Goal: Task Accomplishment & Management: Complete application form

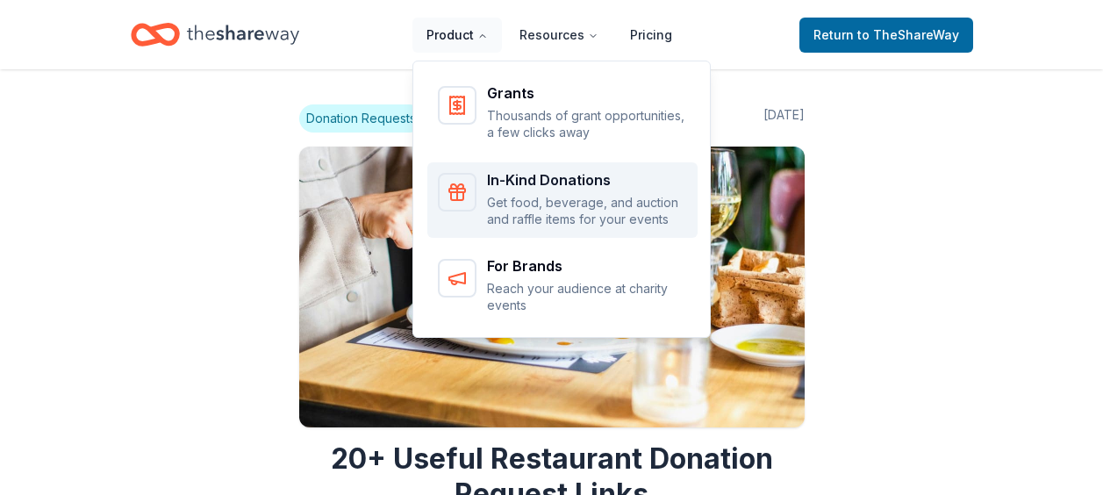
drag, startPoint x: 481, startPoint y: 46, endPoint x: 513, endPoint y: 202, distance: 159.5
click at [513, 55] on nav "Product Resources Pricing Grants Thousands of grant opportunities, a few clicks…" at bounding box center [549, 34] width 274 height 41
click at [513, 202] on p "Get food, beverage, and auction and raffle items for your events" at bounding box center [587, 211] width 200 height 34
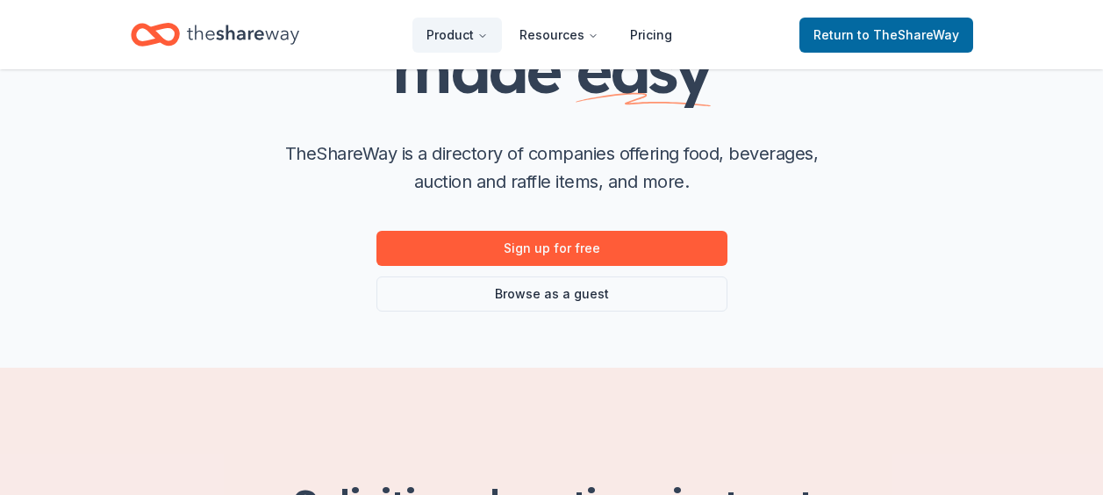
scroll to position [294, 0]
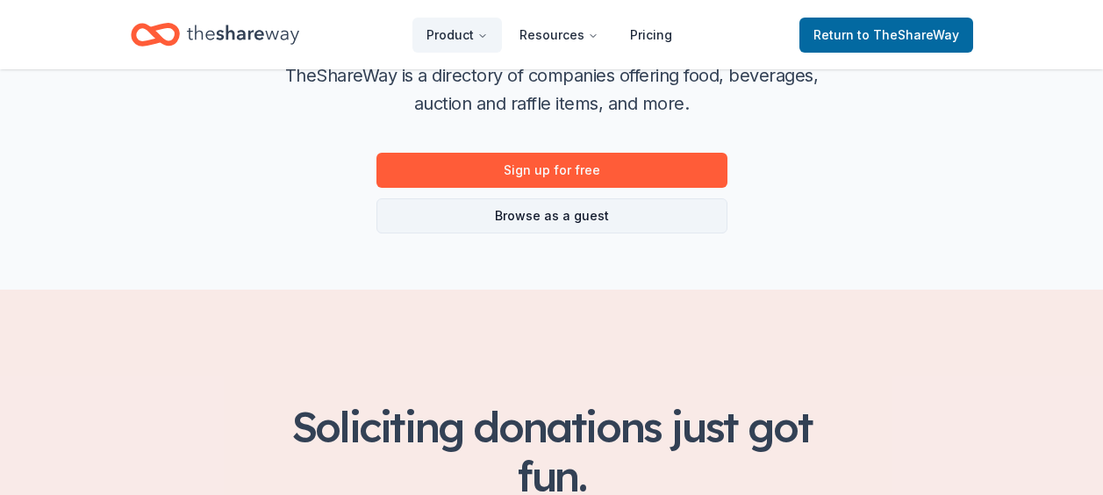
click at [596, 228] on link "Browse as a guest" at bounding box center [551, 215] width 351 height 35
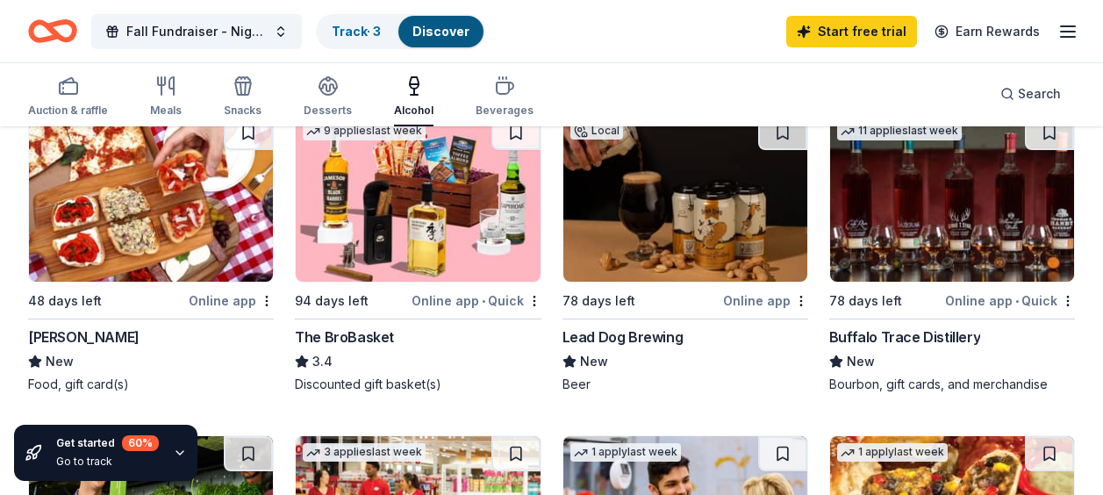
scroll to position [548, 0]
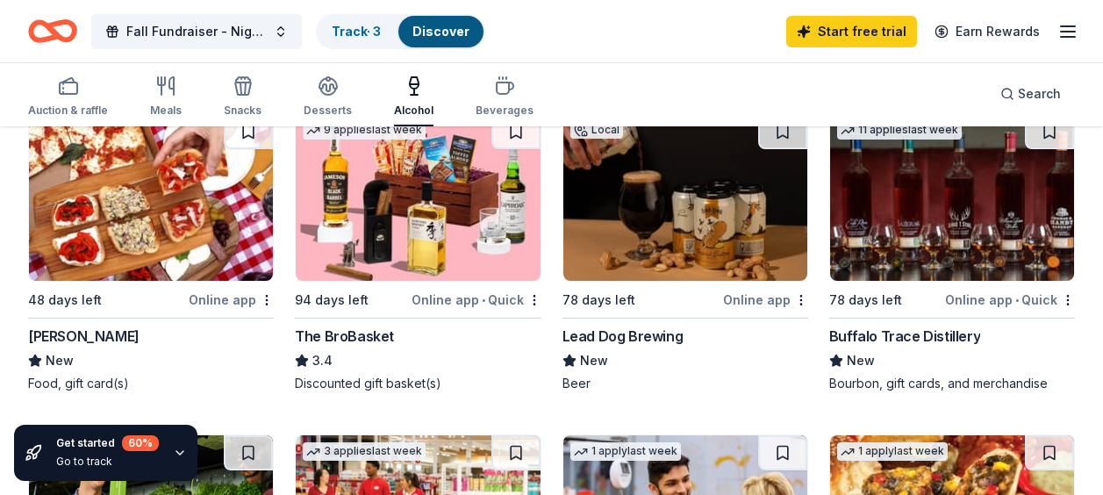
click at [51, 344] on div "Grimaldi's" at bounding box center [83, 335] width 111 height 21
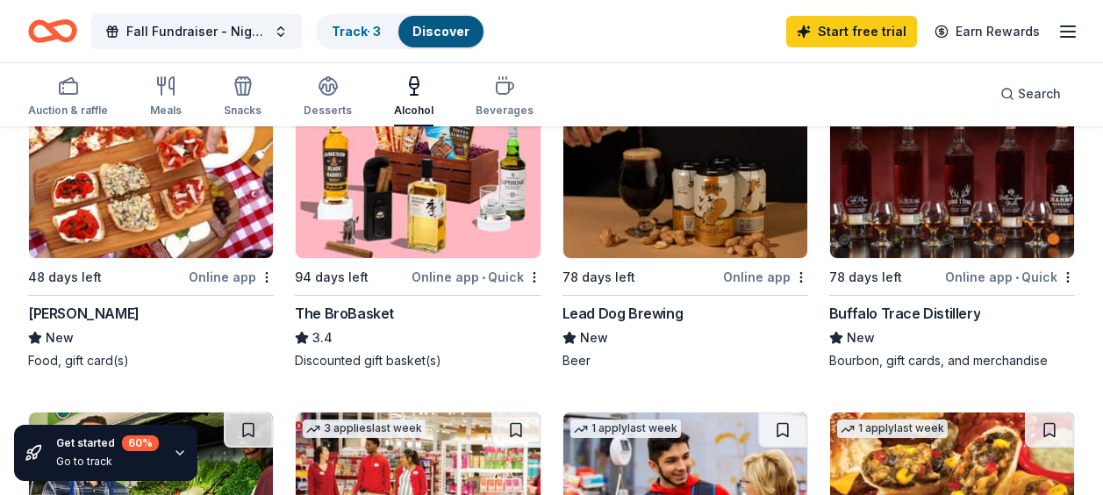
scroll to position [556, 0]
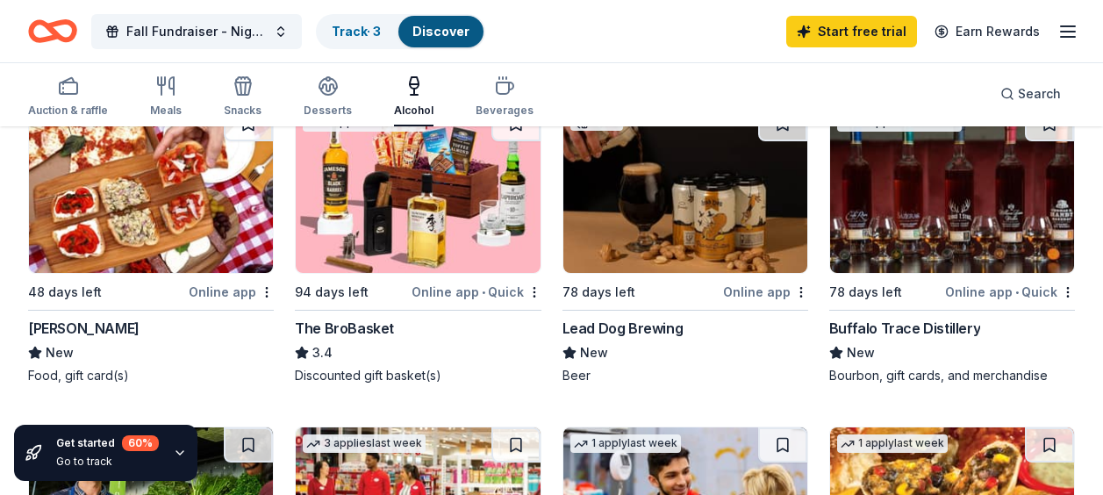
click at [434, 208] on img at bounding box center [418, 189] width 244 height 167
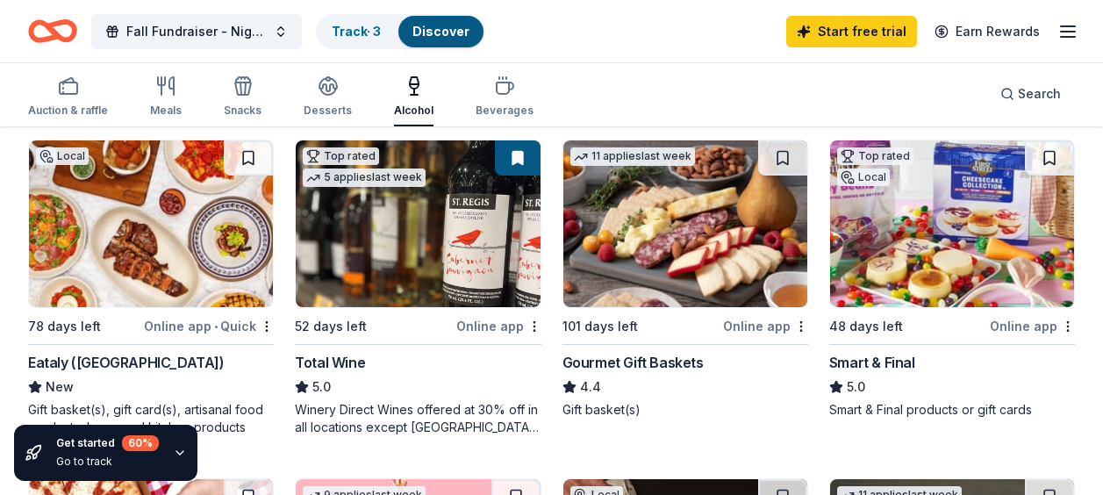
scroll to position [189, 0]
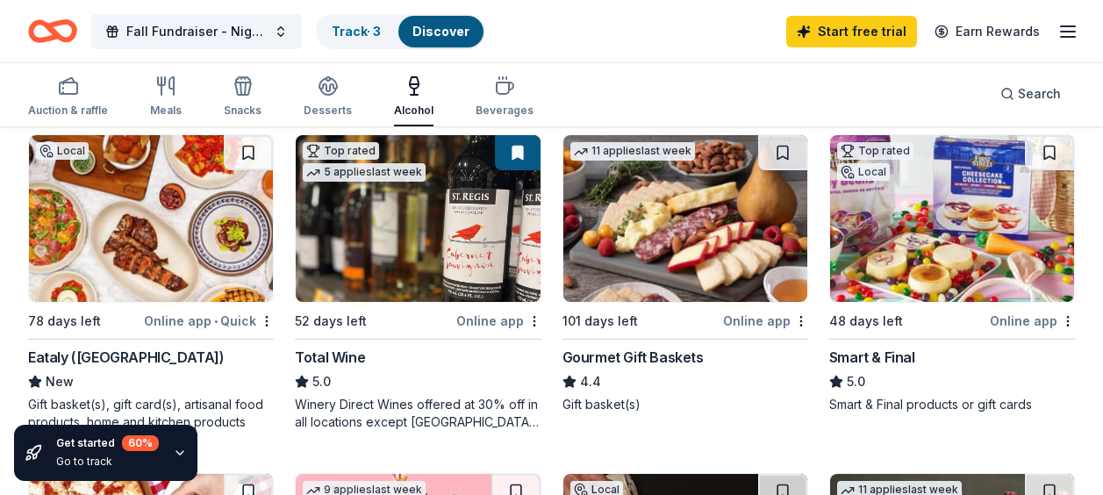
click at [108, 218] on img at bounding box center [151, 218] width 244 height 167
click at [801, 251] on img at bounding box center [685, 218] width 244 height 167
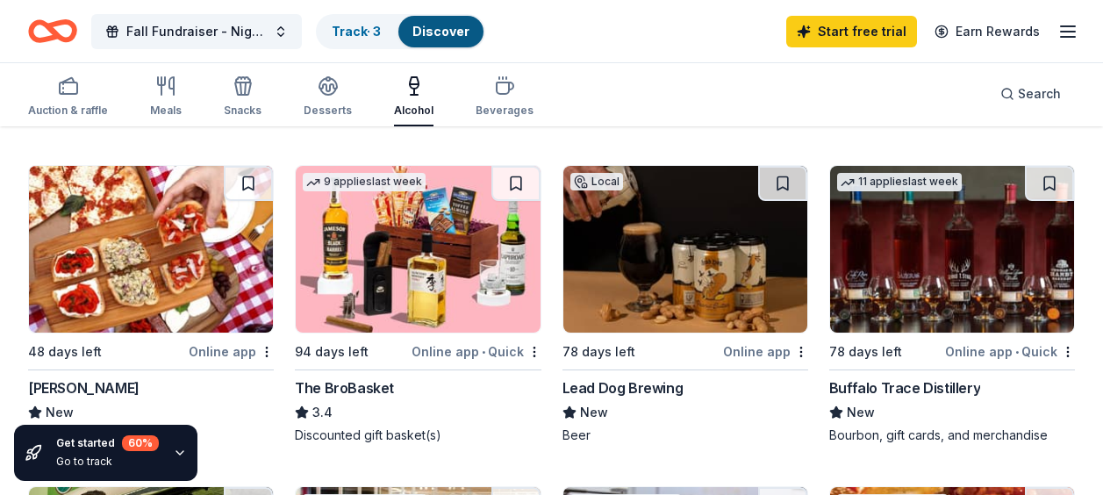
scroll to position [510, 0]
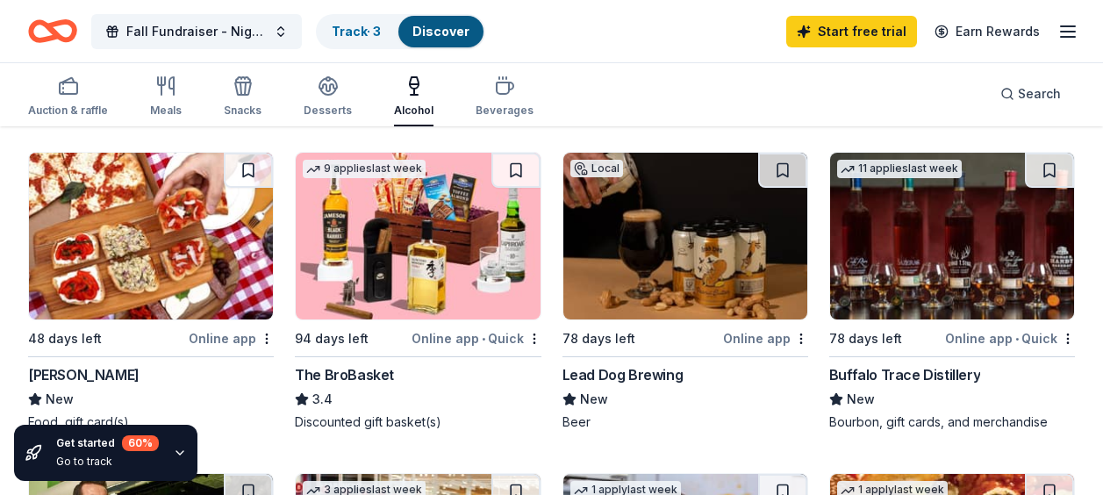
click at [731, 249] on img at bounding box center [685, 236] width 244 height 167
click at [82, 104] on div "Auction & raffle" at bounding box center [68, 111] width 80 height 14
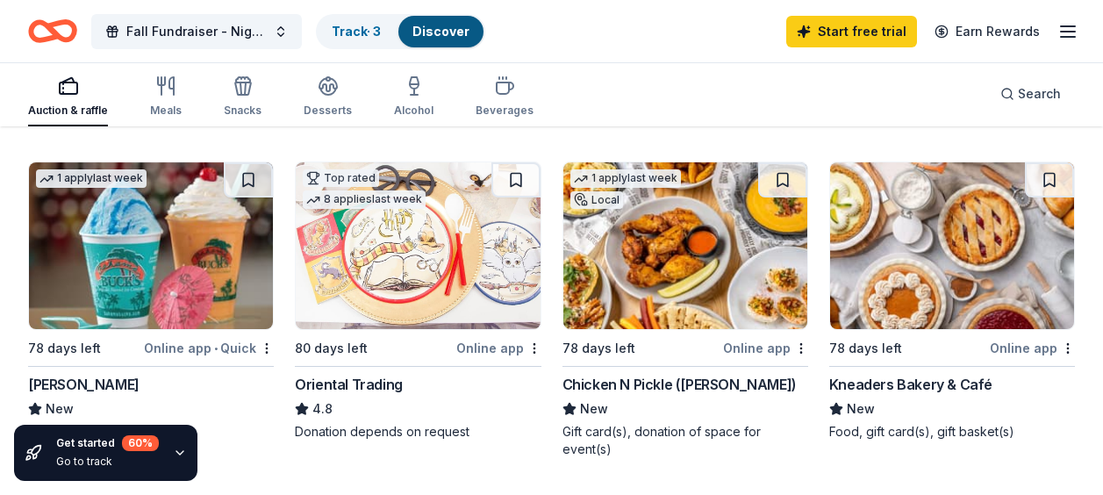
scroll to position [512, 0]
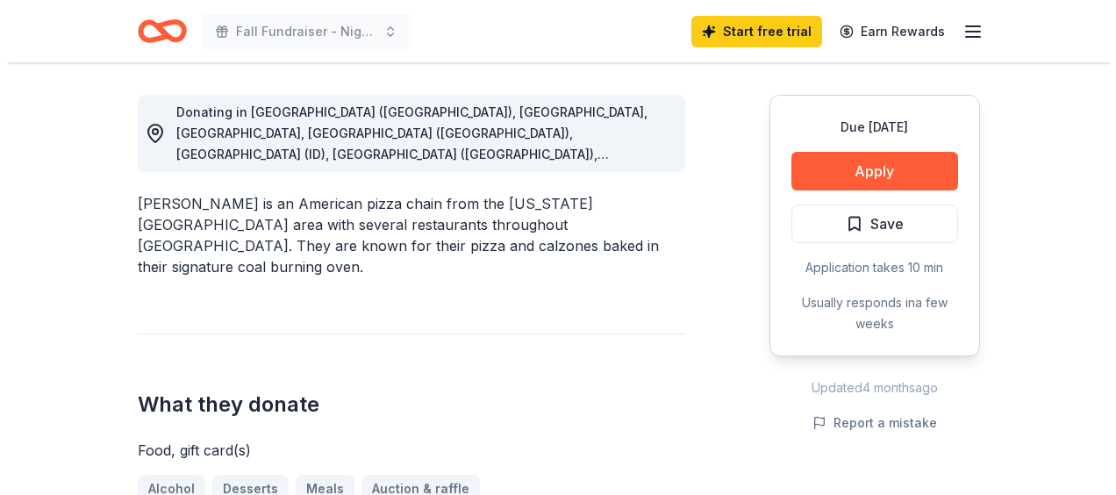
scroll to position [477, 0]
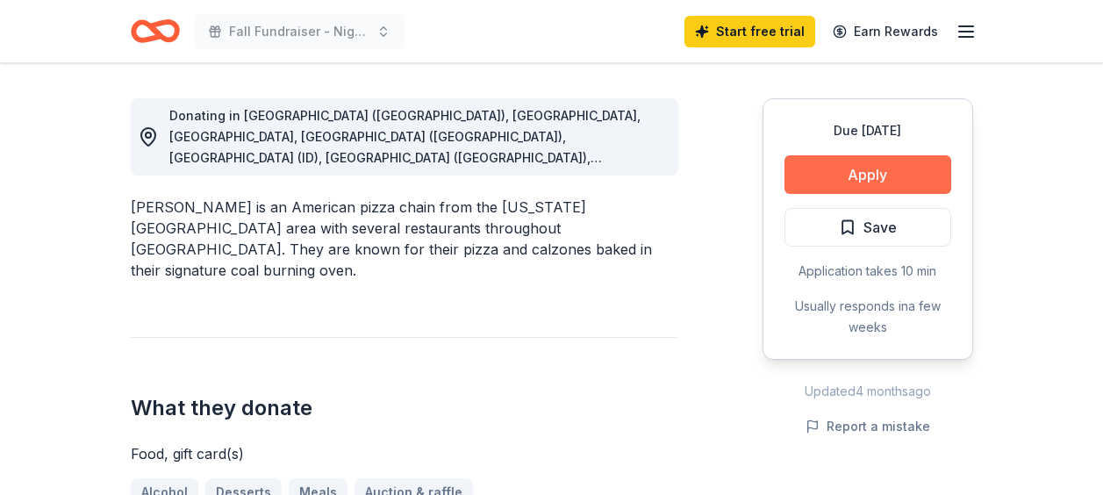
click at [888, 182] on button "Apply" at bounding box center [867, 174] width 167 height 39
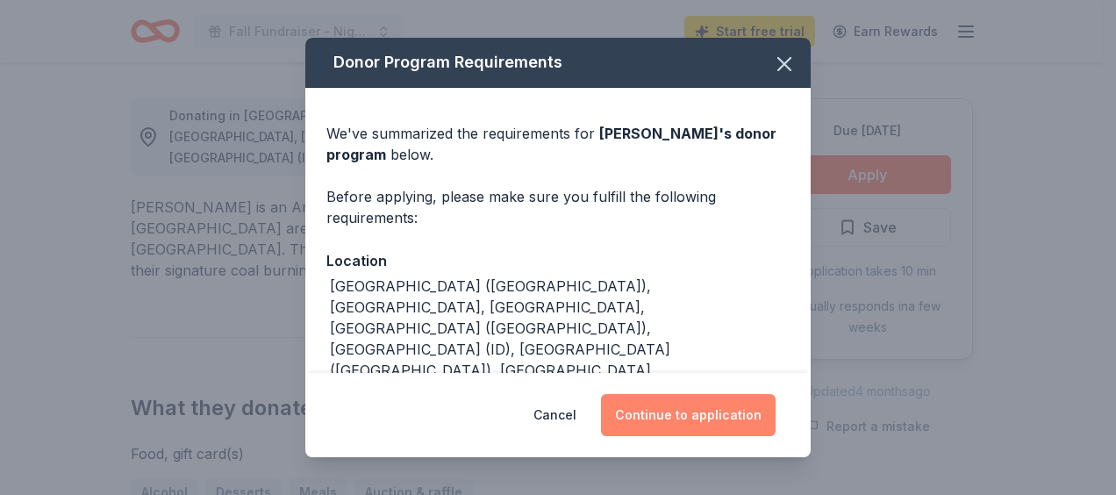
click at [710, 420] on button "Continue to application" at bounding box center [688, 415] width 175 height 42
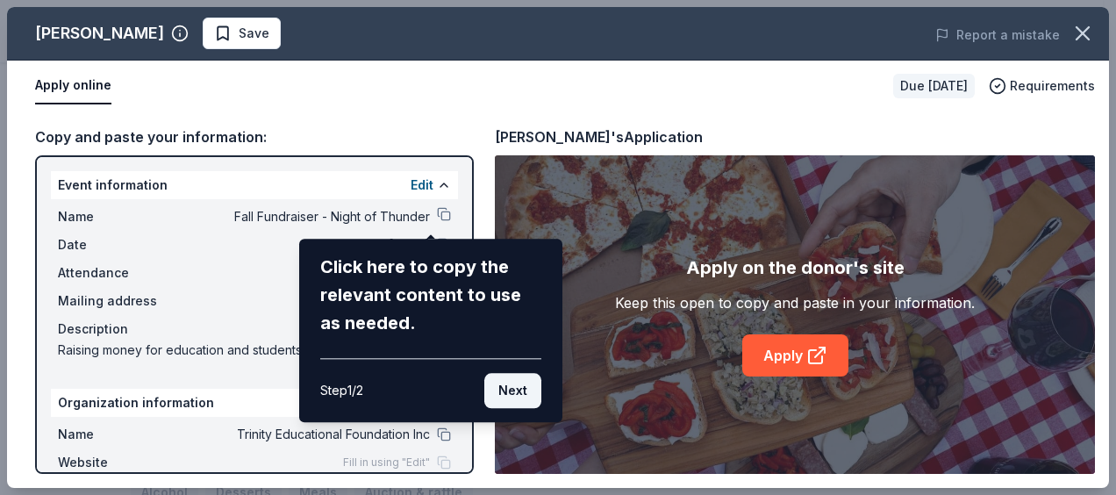
click at [528, 394] on button "Next" at bounding box center [512, 390] width 57 height 35
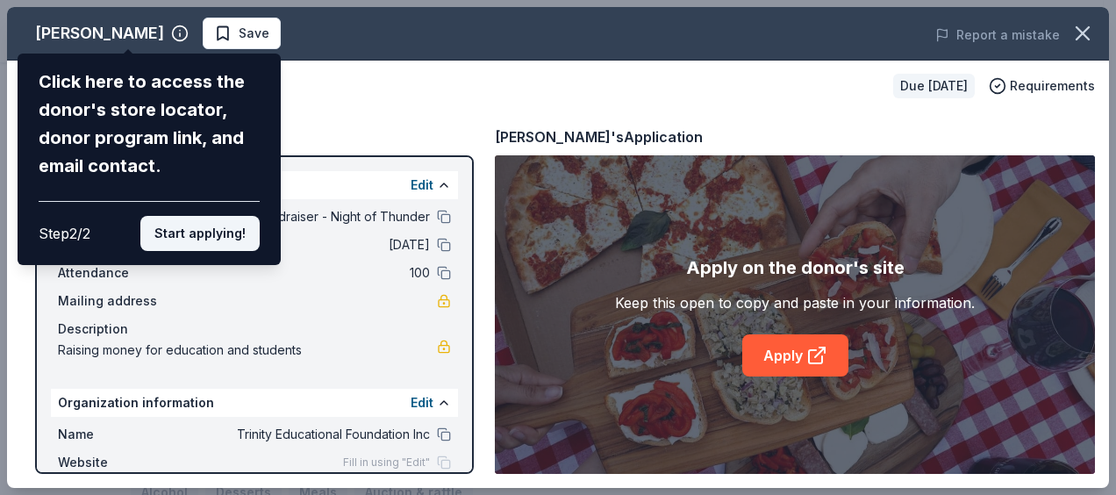
click at [188, 246] on button "Start applying!" at bounding box center [199, 233] width 119 height 35
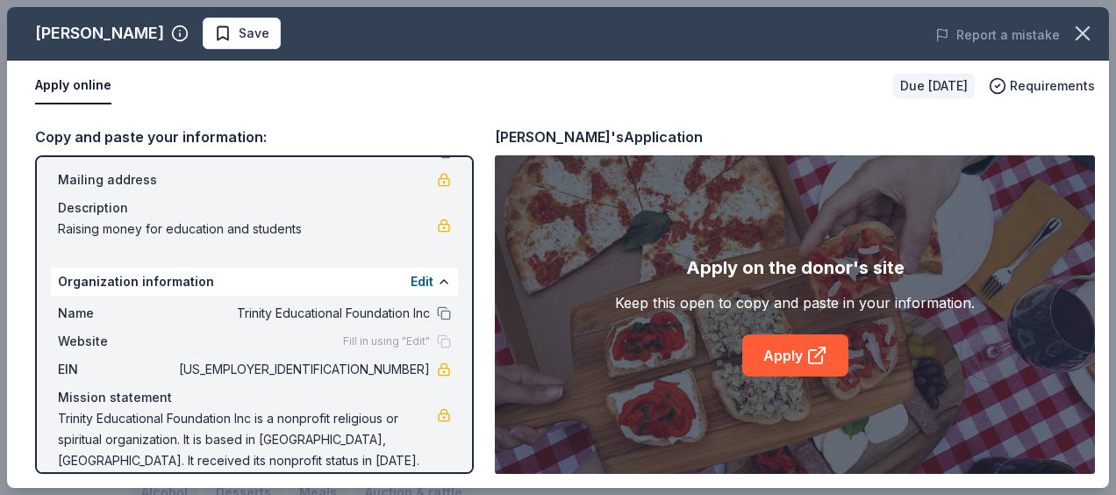
scroll to position [141, 0]
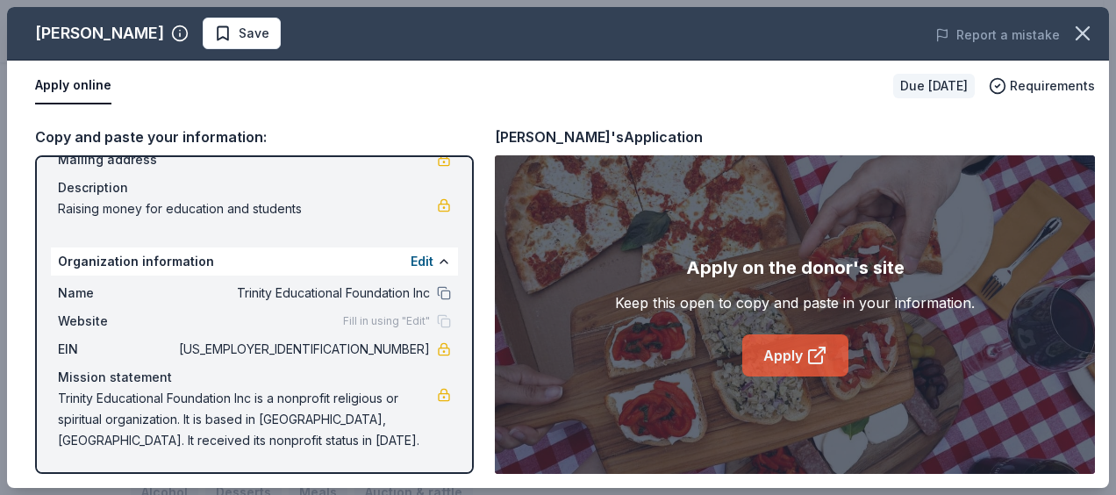
click at [792, 349] on link "Apply" at bounding box center [795, 355] width 106 height 42
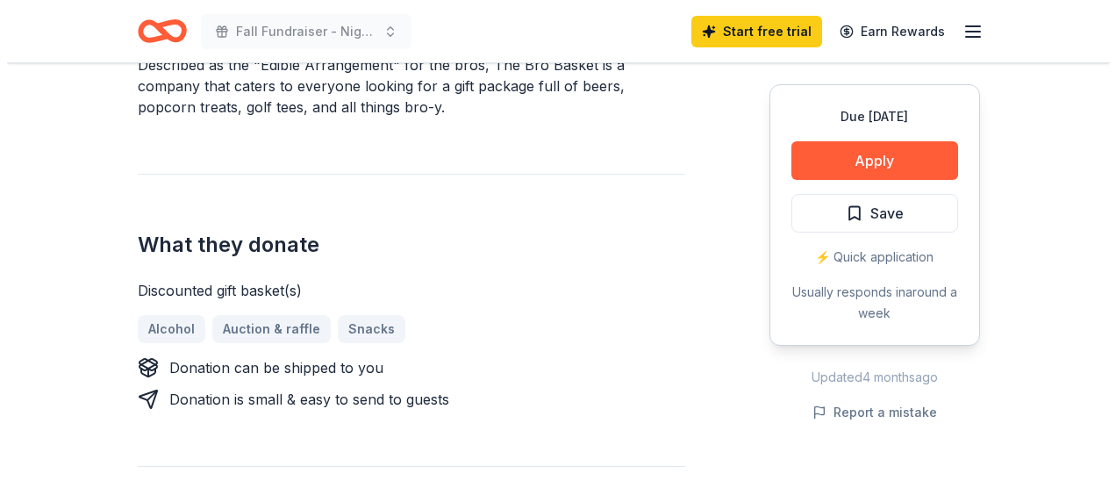
scroll to position [575, 0]
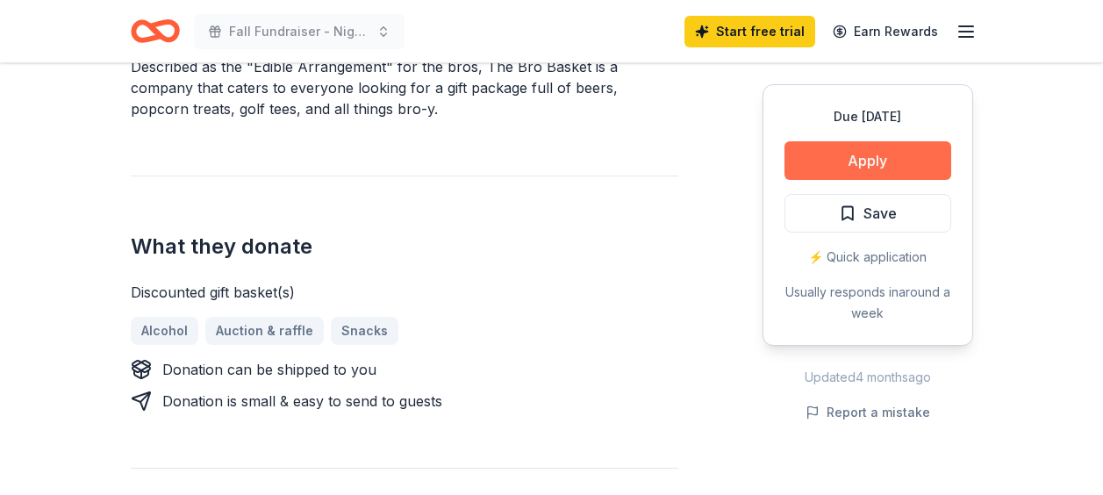
click at [875, 159] on button "Apply" at bounding box center [867, 160] width 167 height 39
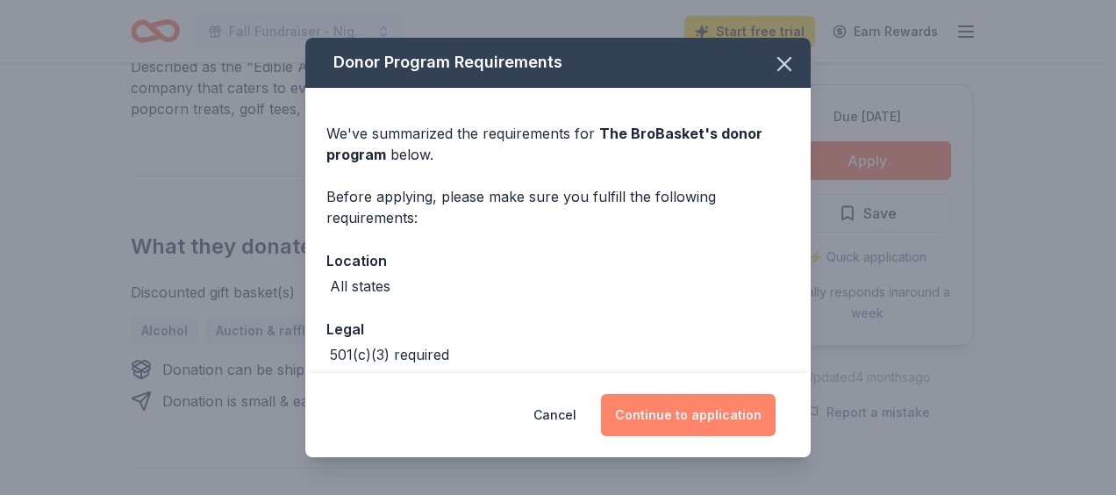
click at [698, 419] on button "Continue to application" at bounding box center [688, 415] width 175 height 42
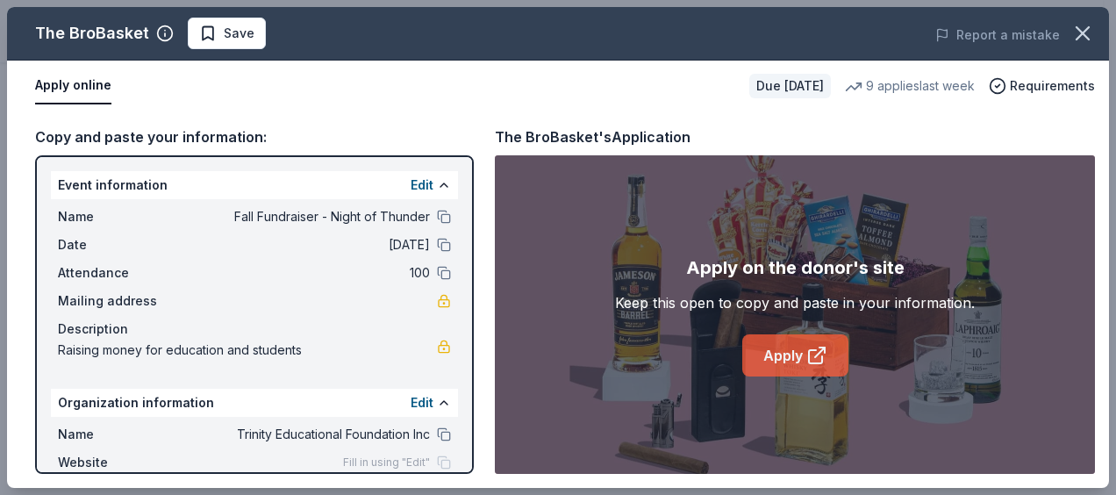
click at [782, 373] on link "Apply" at bounding box center [795, 355] width 106 height 42
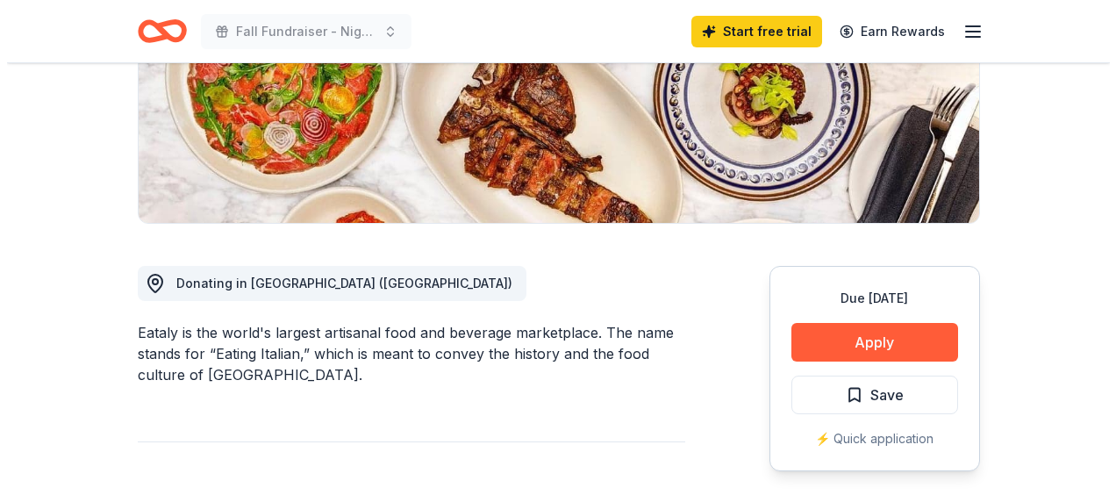
scroll to position [314, 0]
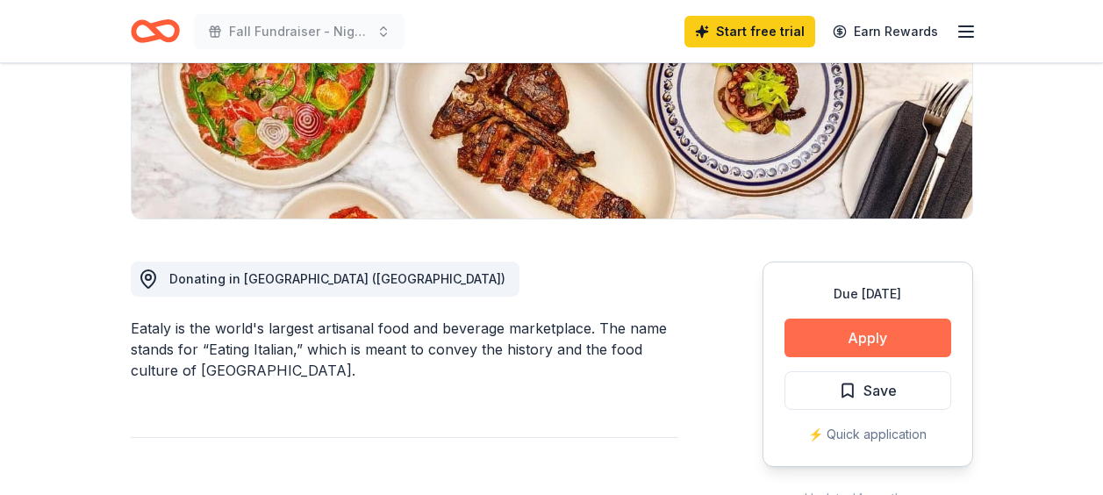
click at [881, 338] on button "Apply" at bounding box center [867, 337] width 167 height 39
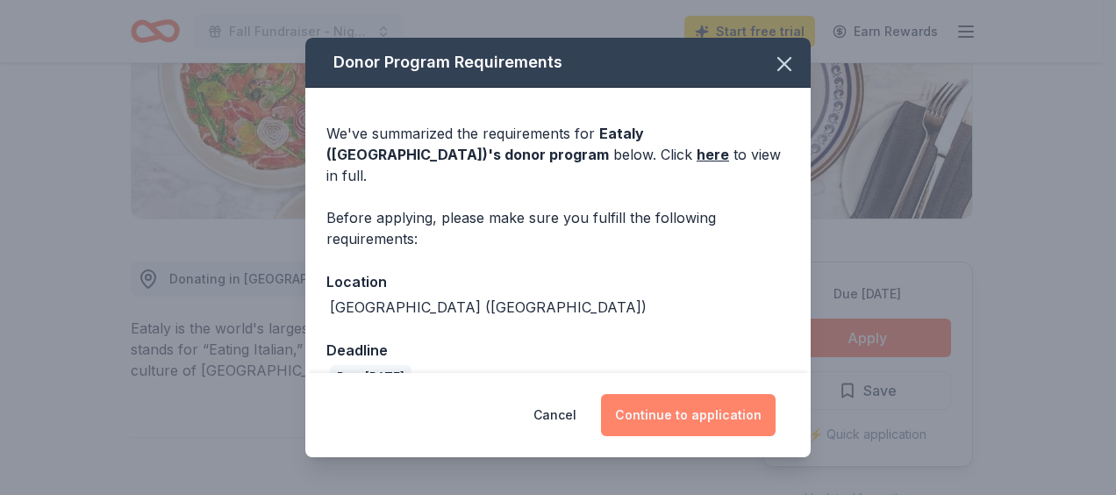
click at [691, 405] on button "Continue to application" at bounding box center [688, 415] width 175 height 42
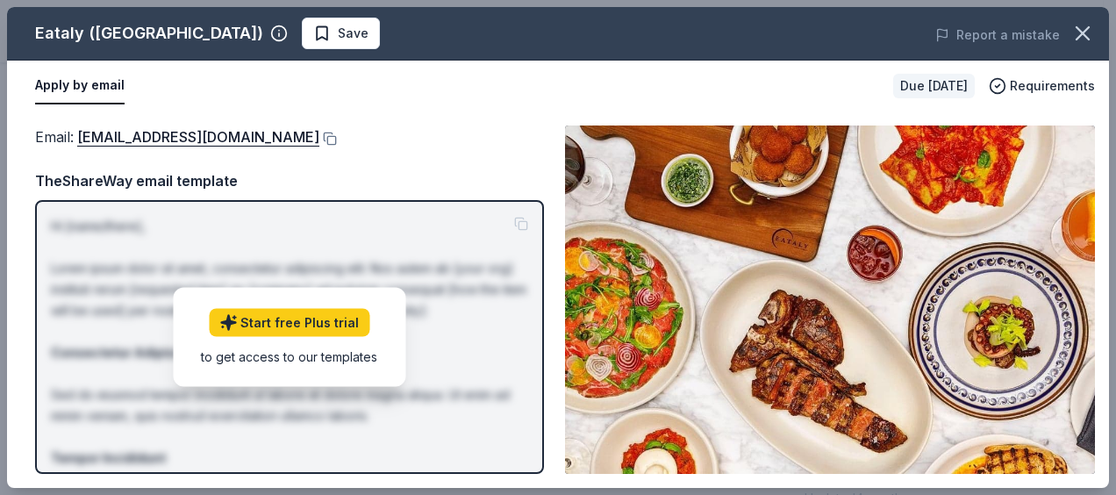
click at [832, 286] on img at bounding box center [830, 299] width 530 height 348
click at [187, 136] on link "[EMAIL_ADDRESS][DOMAIN_NAME]" at bounding box center [198, 136] width 242 height 23
click at [303, 121] on div "Email : [EMAIL_ADDRESS][DOMAIN_NAME] Email : [EMAIL_ADDRESS][DOMAIN_NAME] TheSh…" at bounding box center [558, 299] width 1102 height 376
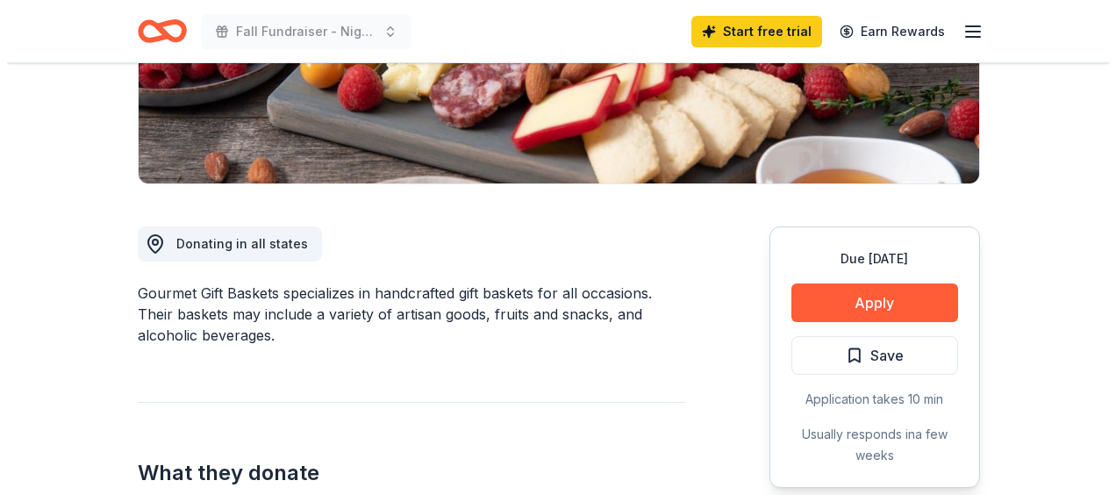
scroll to position [351, 0]
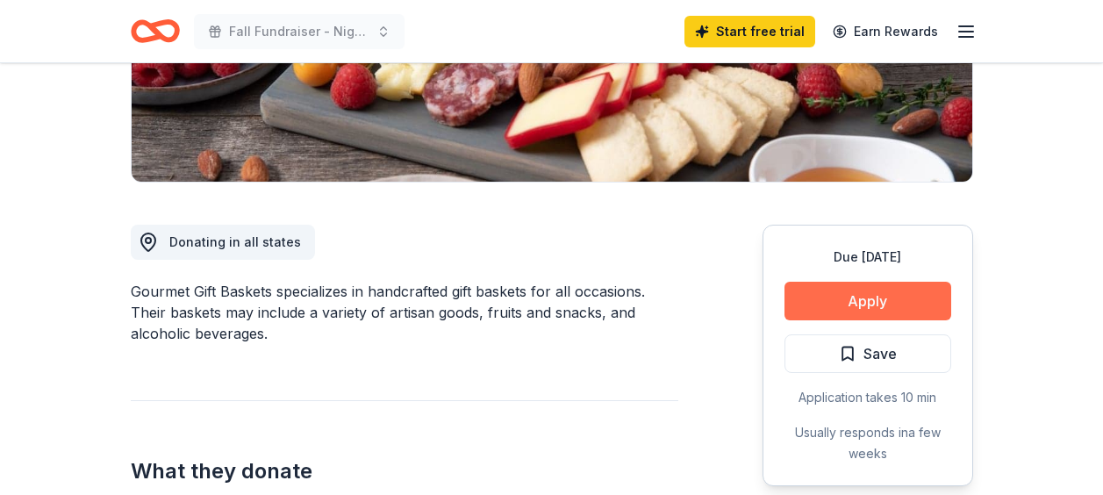
click at [843, 303] on button "Apply" at bounding box center [867, 301] width 167 height 39
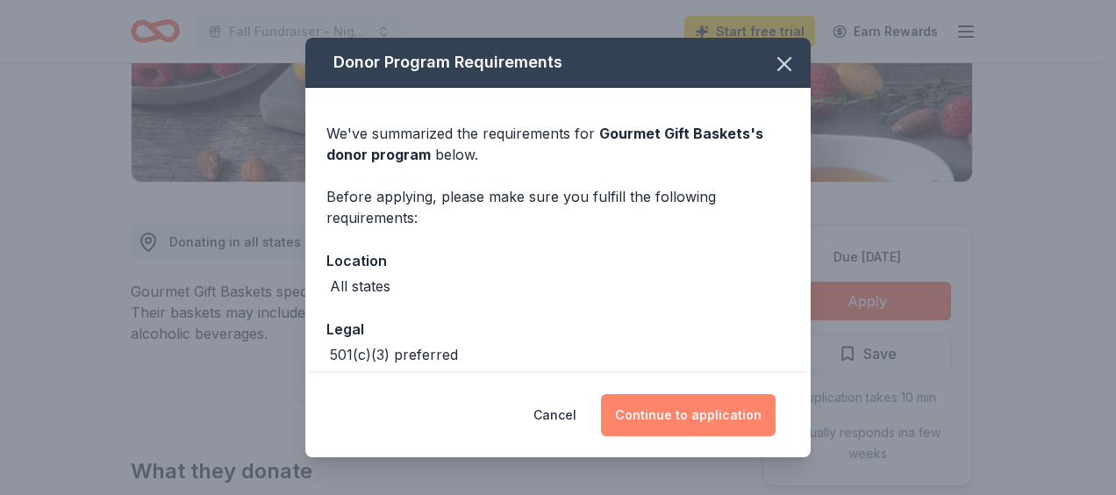
click at [743, 429] on button "Continue to application" at bounding box center [688, 415] width 175 height 42
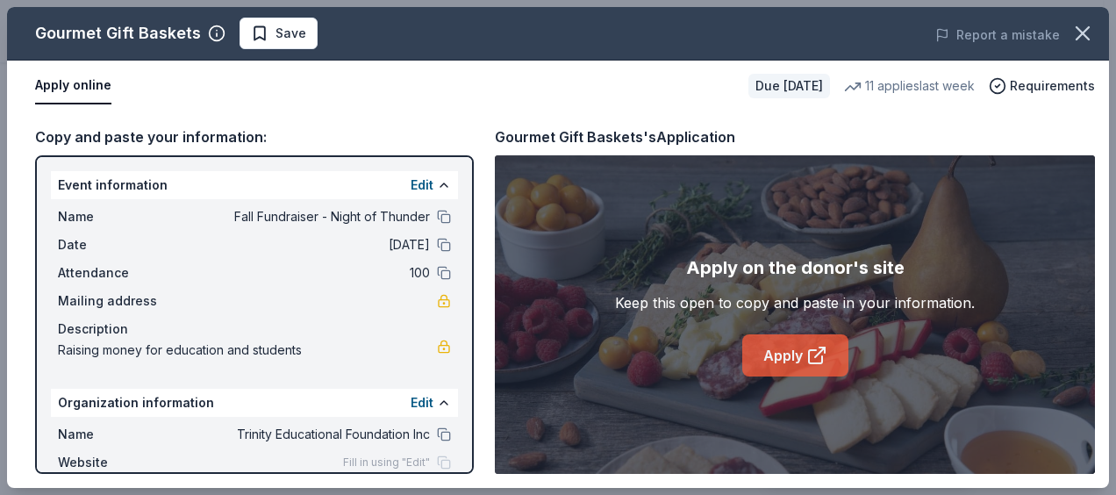
click at [792, 351] on link "Apply" at bounding box center [795, 355] width 106 height 42
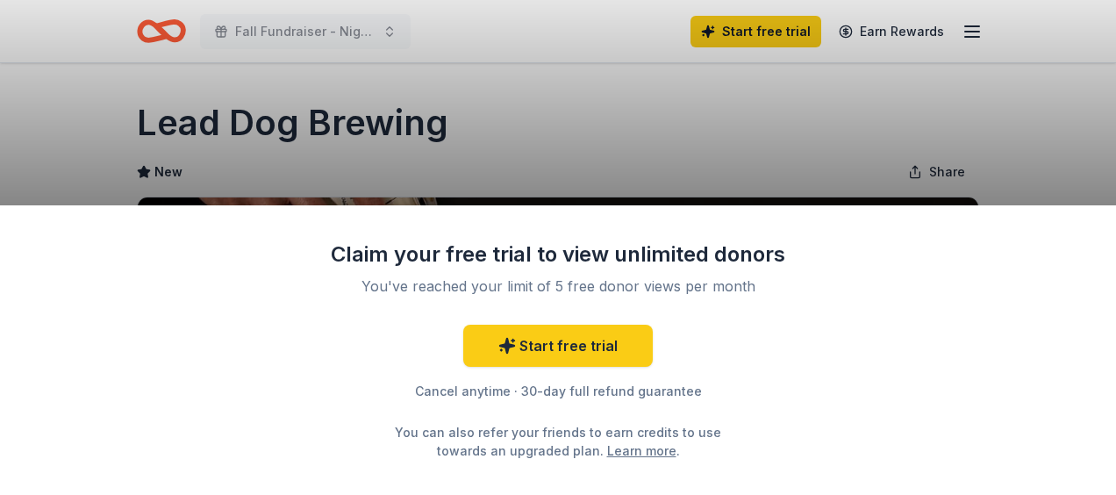
click at [650, 400] on div "Cancel anytime · 30-day full refund guarantee" at bounding box center [558, 391] width 456 height 21
click at [988, 143] on div "Claim your free trial to view unlimited donors You've reached your limit of 5 f…" at bounding box center [558, 247] width 1116 height 495
drag, startPoint x: 1030, startPoint y: 136, endPoint x: 1039, endPoint y: 181, distance: 45.6
click at [1039, 181] on div "Claim your free trial to view unlimited donors You've reached your limit of 5 f…" at bounding box center [558, 247] width 1116 height 495
